Goal: Transaction & Acquisition: Purchase product/service

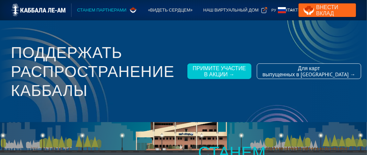
click at [334, 11] on link "Внести Вклад" at bounding box center [327, 10] width 57 height 14
click at [229, 10] on div "Наш виртуальный дом" at bounding box center [230, 10] width 55 height 7
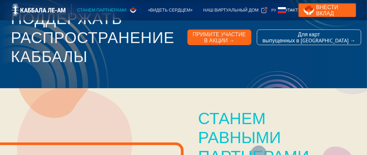
click at [244, 38] on div "Примите участие в акции →" at bounding box center [219, 37] width 53 height 12
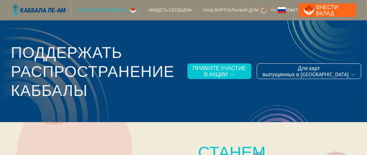
click at [49, 11] on img at bounding box center [38, 10] width 55 height 14
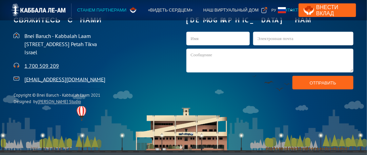
scroll to position [1188, 0]
